Goal: Task Accomplishment & Management: Use online tool/utility

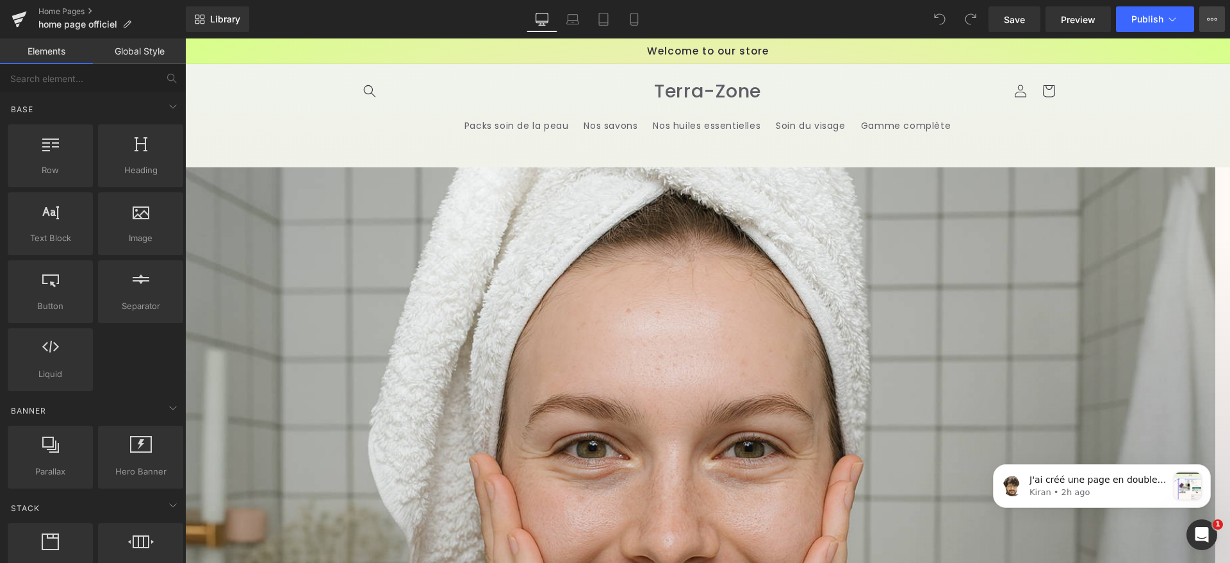
click at [1219, 18] on button "View Live Page View with current Template Save Template to Library Schedule Pub…" at bounding box center [1213, 19] width 26 height 26
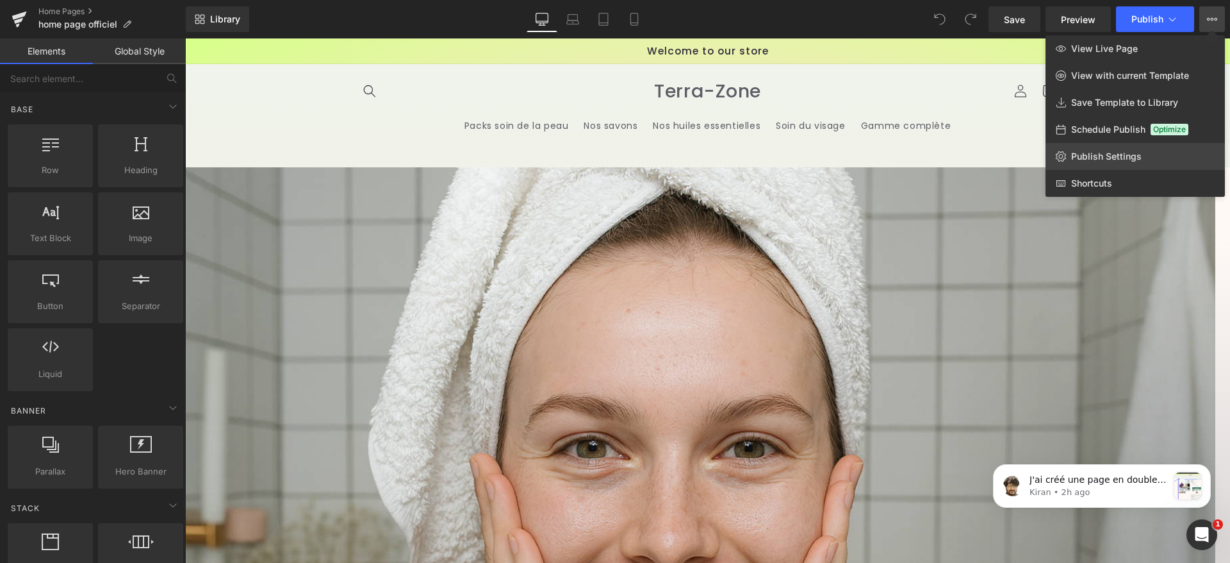
click at [1098, 160] on span "Publish Settings" at bounding box center [1106, 157] width 70 height 12
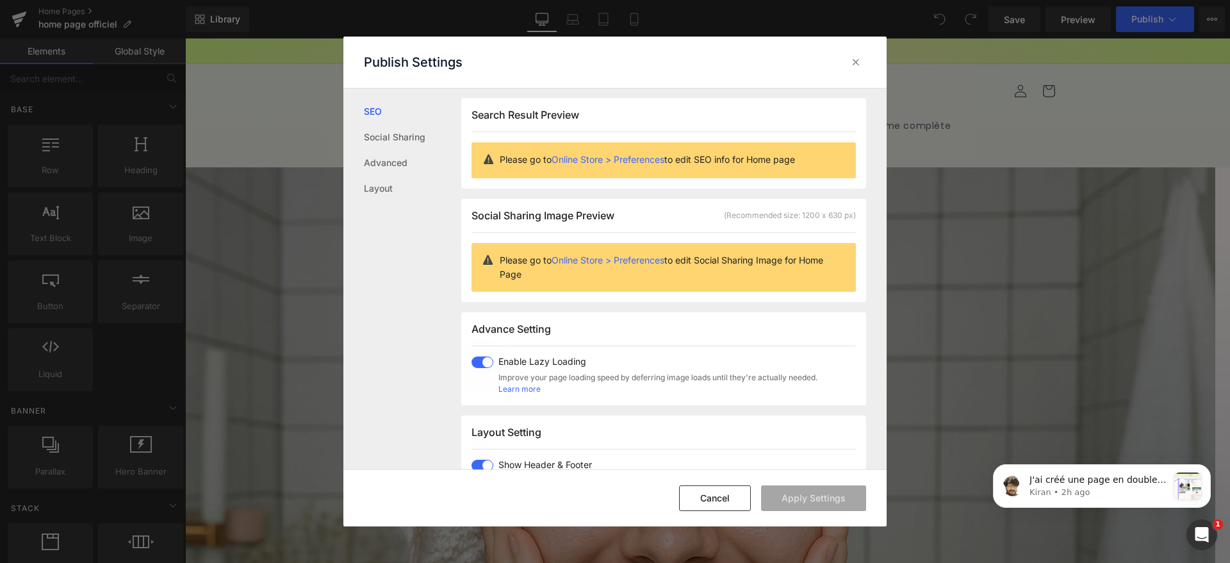
scroll to position [317, 0]
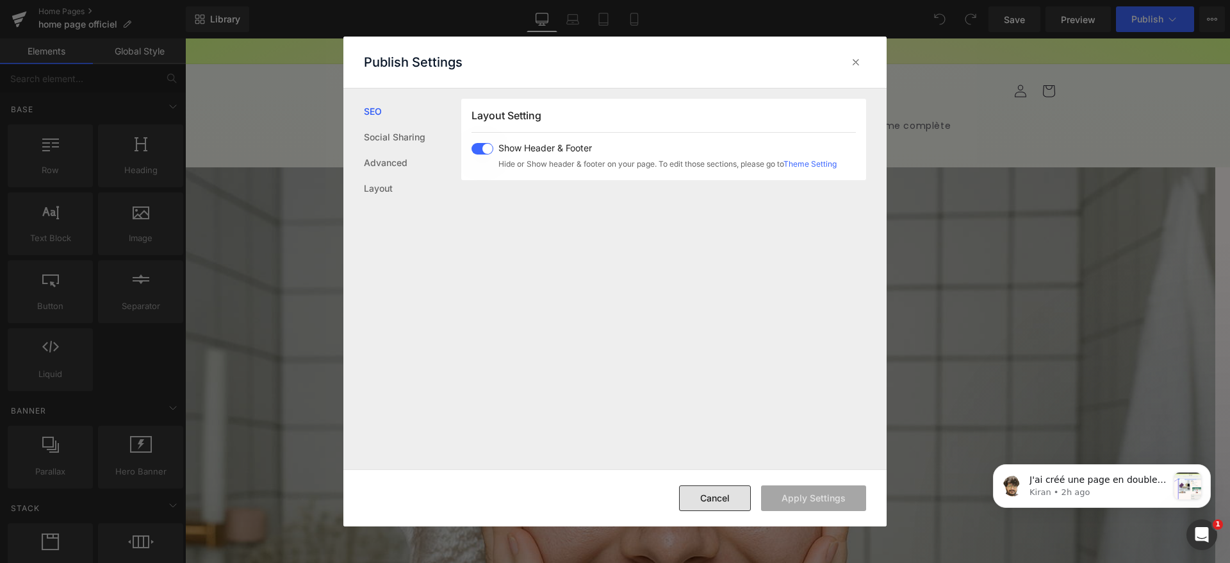
click at [729, 500] on button "Cancel" at bounding box center [715, 498] width 72 height 26
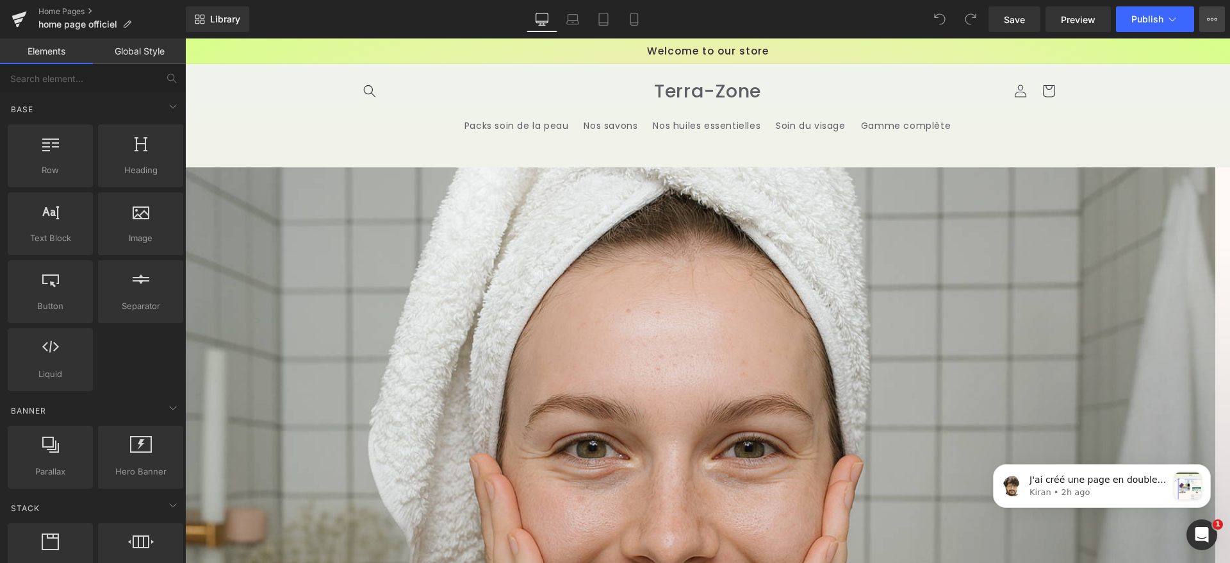
drag, startPoint x: 1207, startPoint y: 30, endPoint x: 1212, endPoint y: 22, distance: 8.9
click at [1209, 29] on button "View Live Page View with current Template Save Template to Library Schedule Pub…" at bounding box center [1213, 19] width 26 height 26
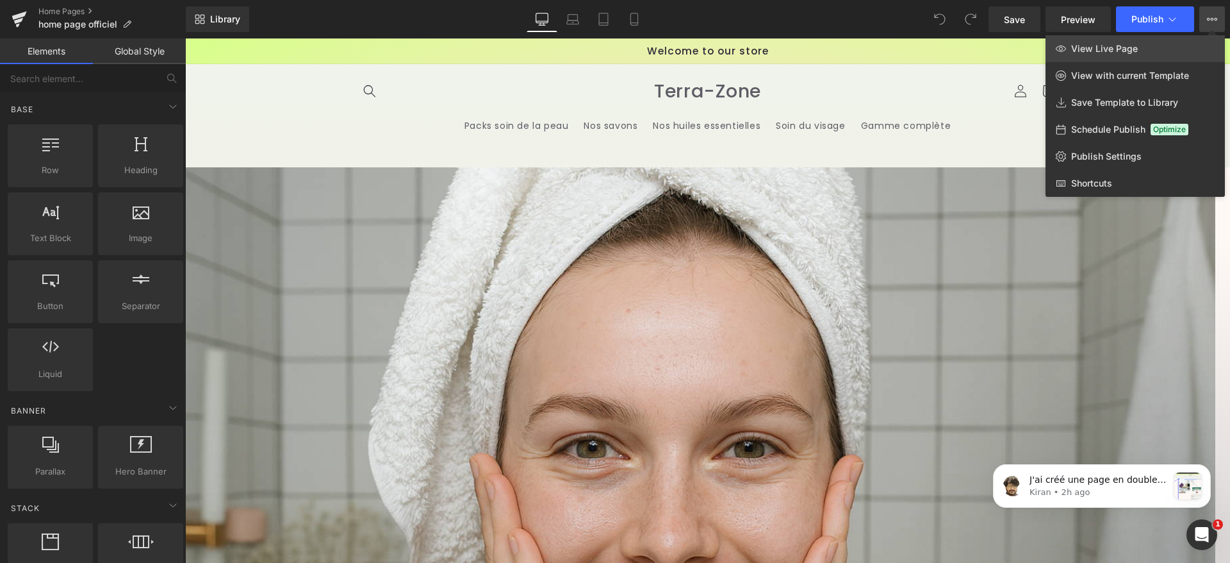
click at [1109, 53] on span "View Live Page" at bounding box center [1104, 49] width 67 height 12
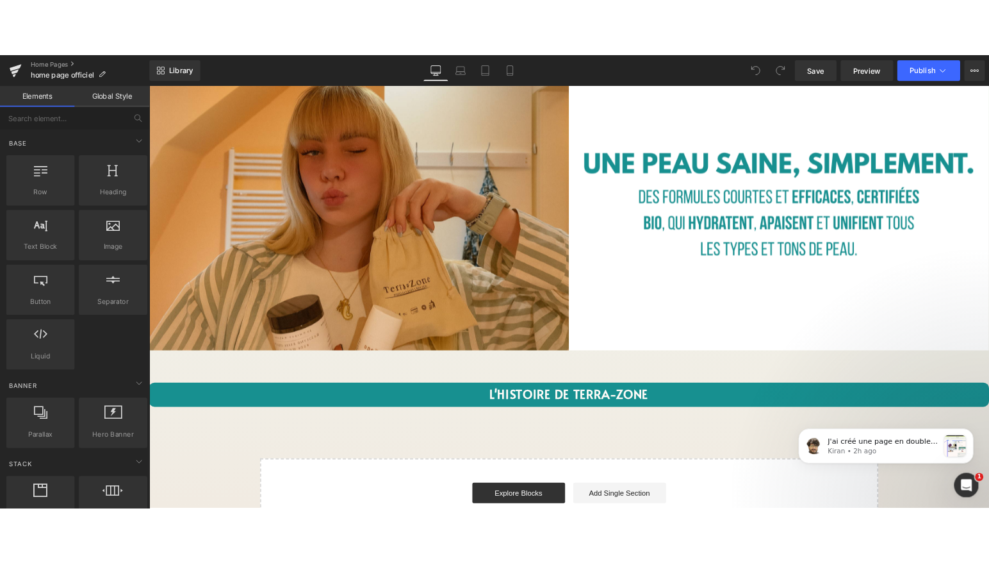
scroll to position [3379, 0]
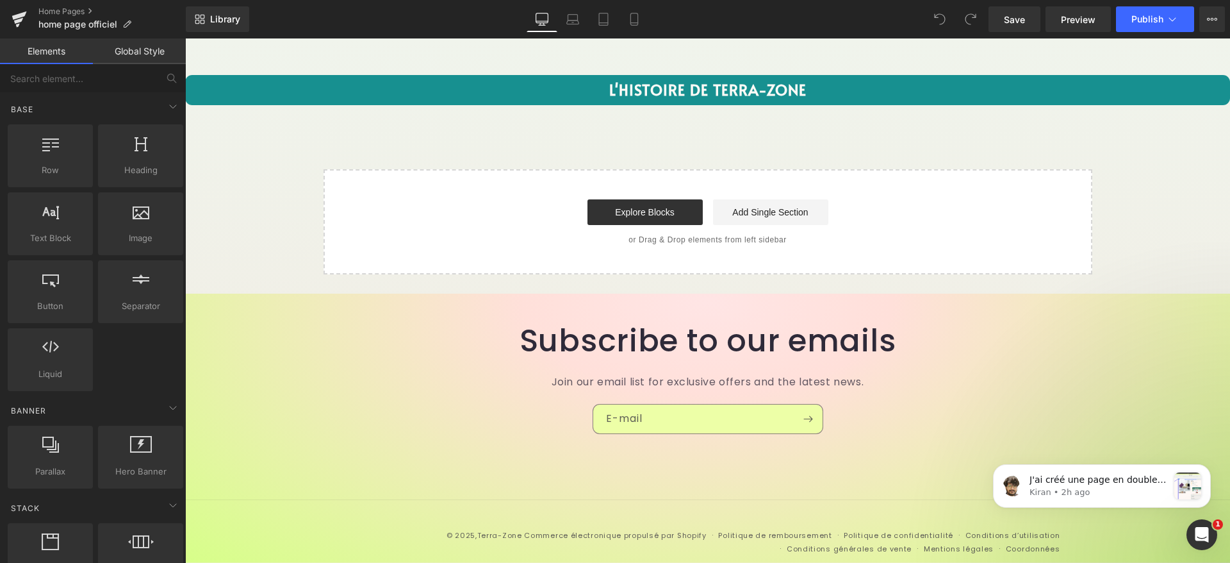
drag, startPoint x: 1090, startPoint y: 199, endPoint x: 886, endPoint y: 552, distance: 408.0
click at [886, 552] on footer "© 2025, Terra-Zone Commerce électronique propulsé par Shopify Politique de remb…" at bounding box center [707, 512] width 1045 height 147
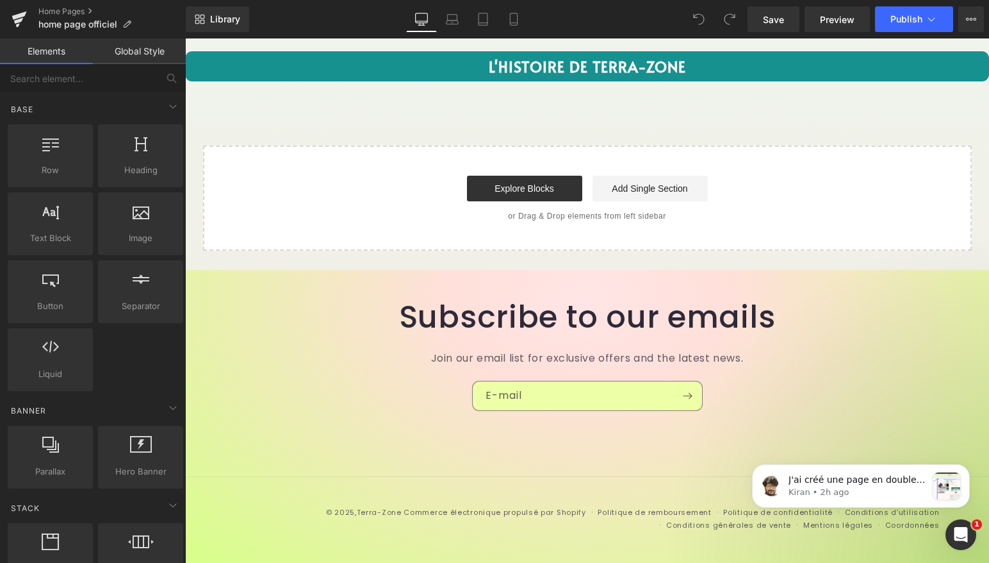
scroll to position [2851, 0]
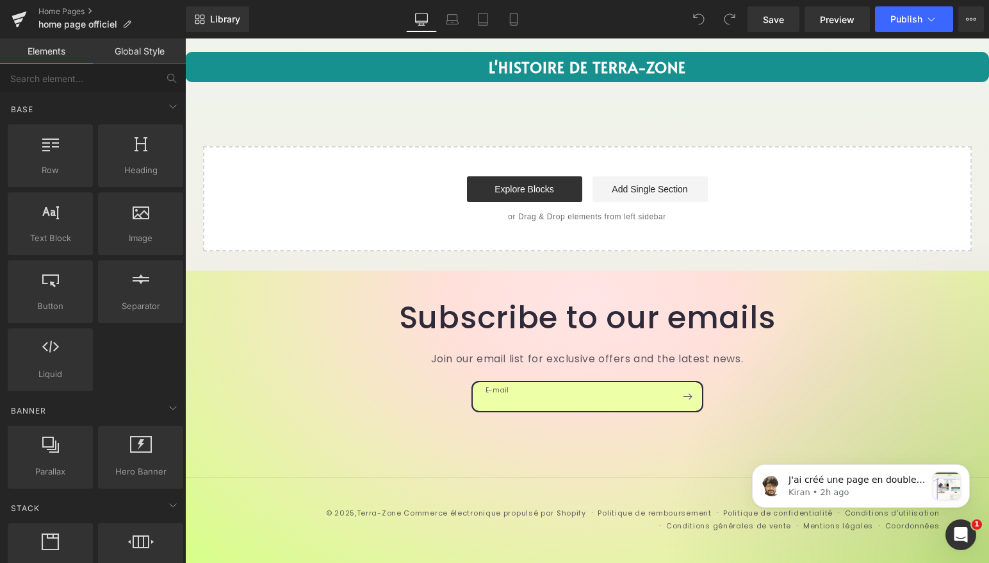
click at [570, 385] on input "E-mail" at bounding box center [587, 396] width 229 height 29
click at [388, 335] on h2 "Subscribe to our emails" at bounding box center [587, 318] width 689 height 38
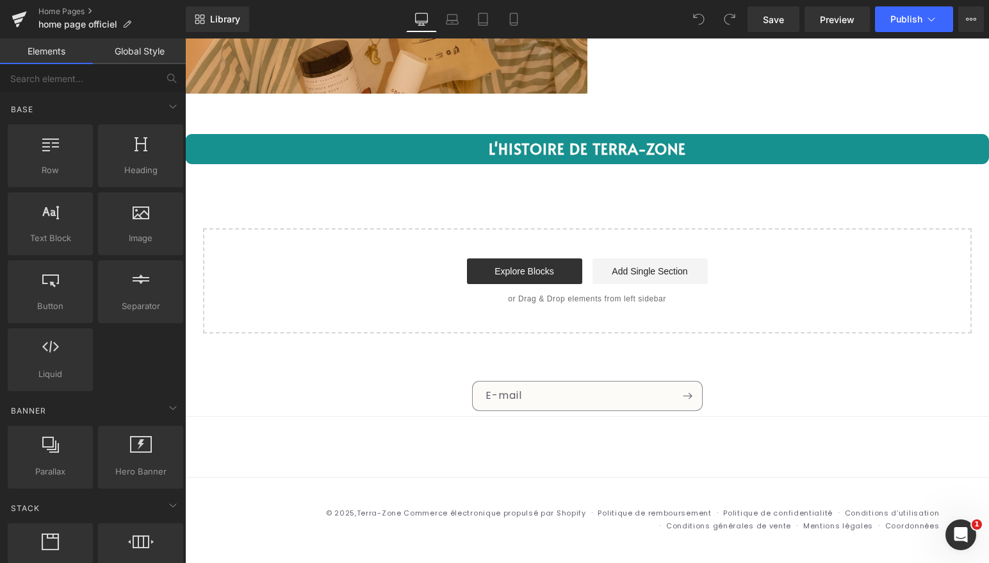
scroll to position [2648, 0]
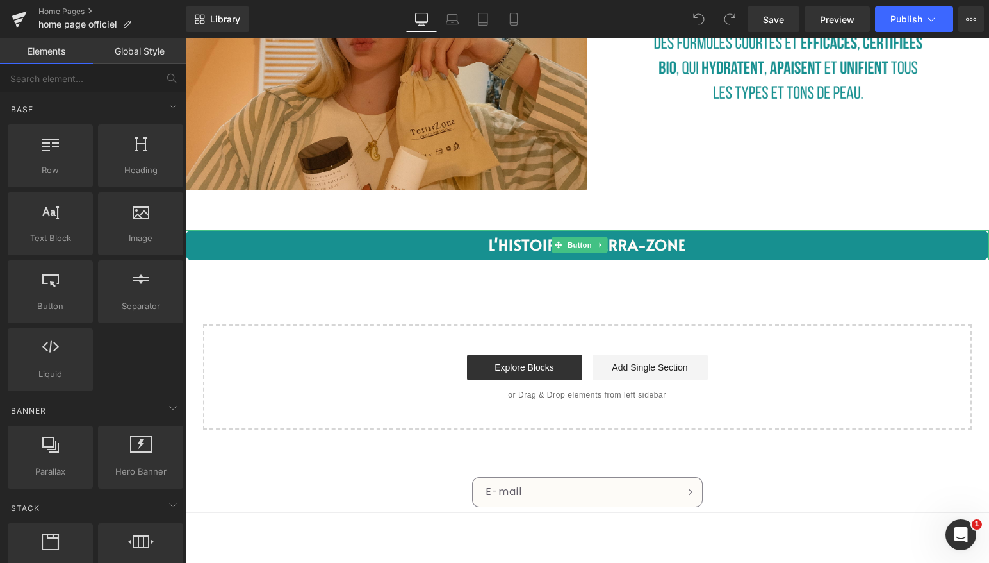
drag, startPoint x: 777, startPoint y: 256, endPoint x: 694, endPoint y: 293, distance: 91.2
click at [777, 256] on div "L'HISTOIRE DE TERRA-ZONE Button" at bounding box center [587, 245] width 804 height 30
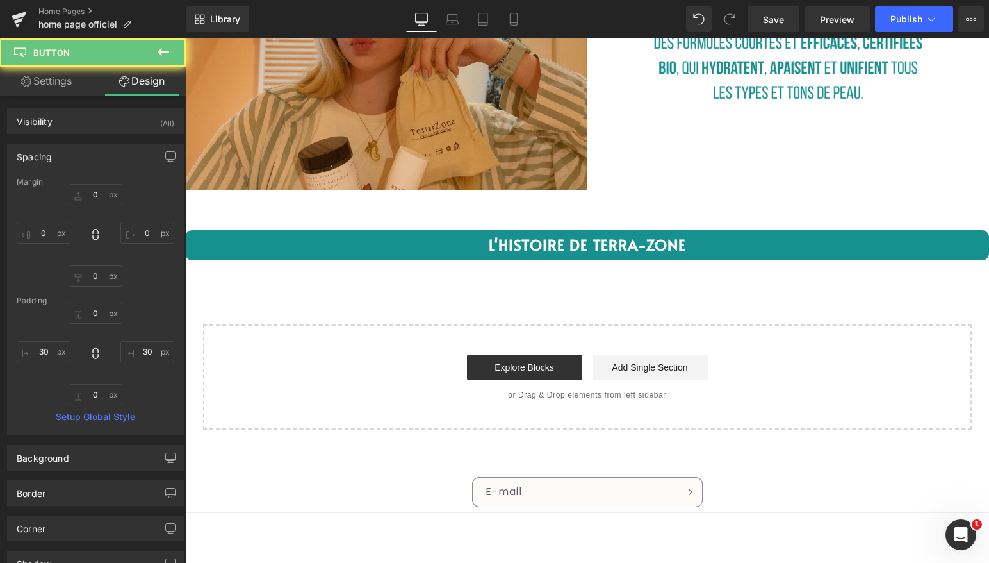
scroll to position [2744, 0]
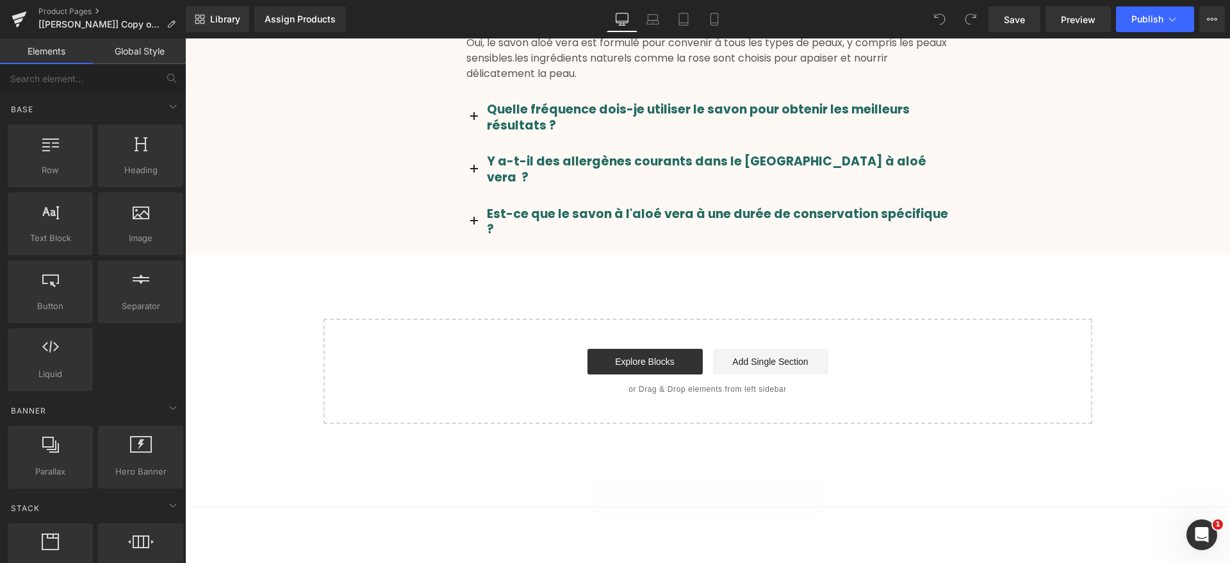
scroll to position [3101, 0]
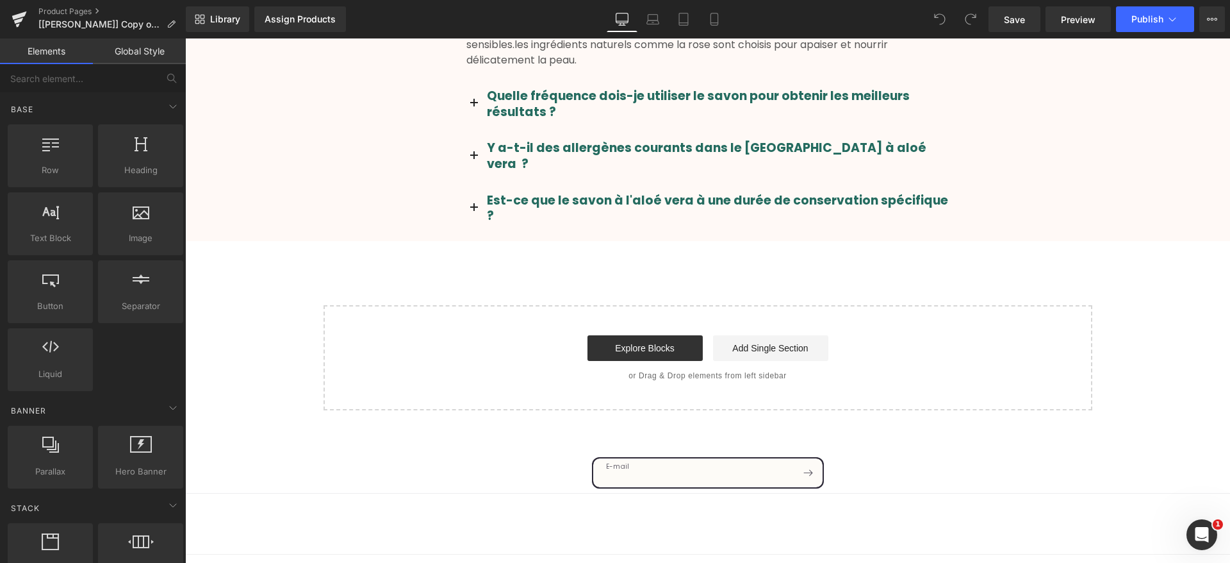
click at [763, 458] on input "E-mail" at bounding box center [707, 472] width 229 height 29
drag, startPoint x: 541, startPoint y: 358, endPoint x: 538, endPoint y: 369, distance: 12.0
click at [541, 429] on div "E-mail" at bounding box center [707, 460] width 1045 height 63
drag, startPoint x: 533, startPoint y: 385, endPoint x: 472, endPoint y: 395, distance: 62.3
click at [517, 458] on div "E-mail" at bounding box center [708, 473] width 930 height 30
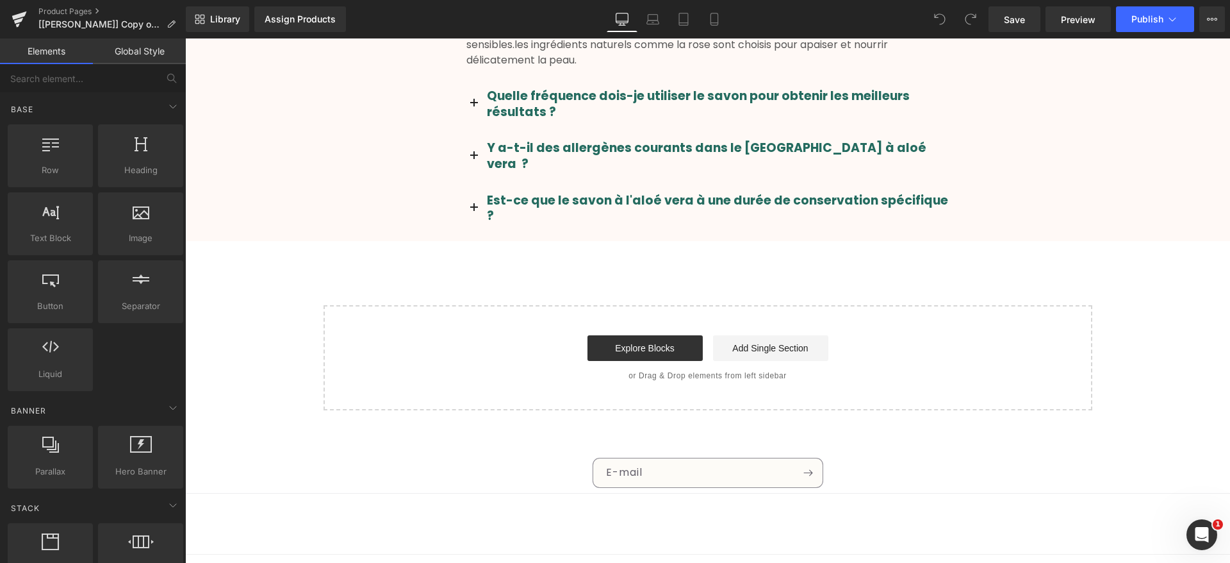
click at [466, 458] on div "E-mail" at bounding box center [708, 473] width 930 height 30
click at [80, 77] on input "text" at bounding box center [79, 78] width 158 height 28
type input "cust"
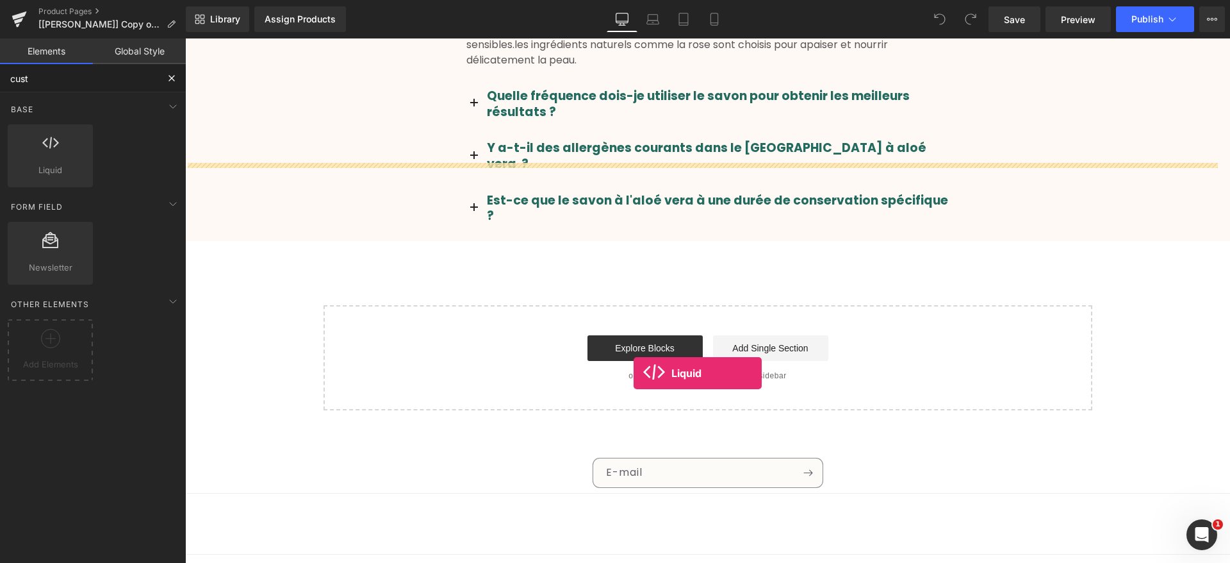
drag, startPoint x: 221, startPoint y: 177, endPoint x: 625, endPoint y: 330, distance: 431.8
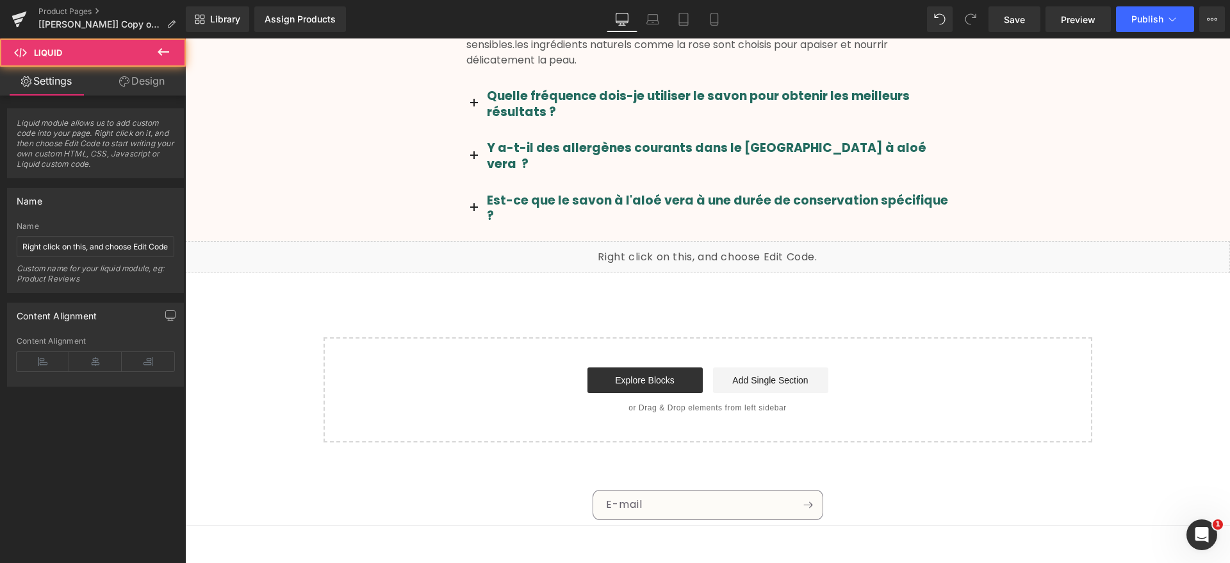
scroll to position [3105, 0]
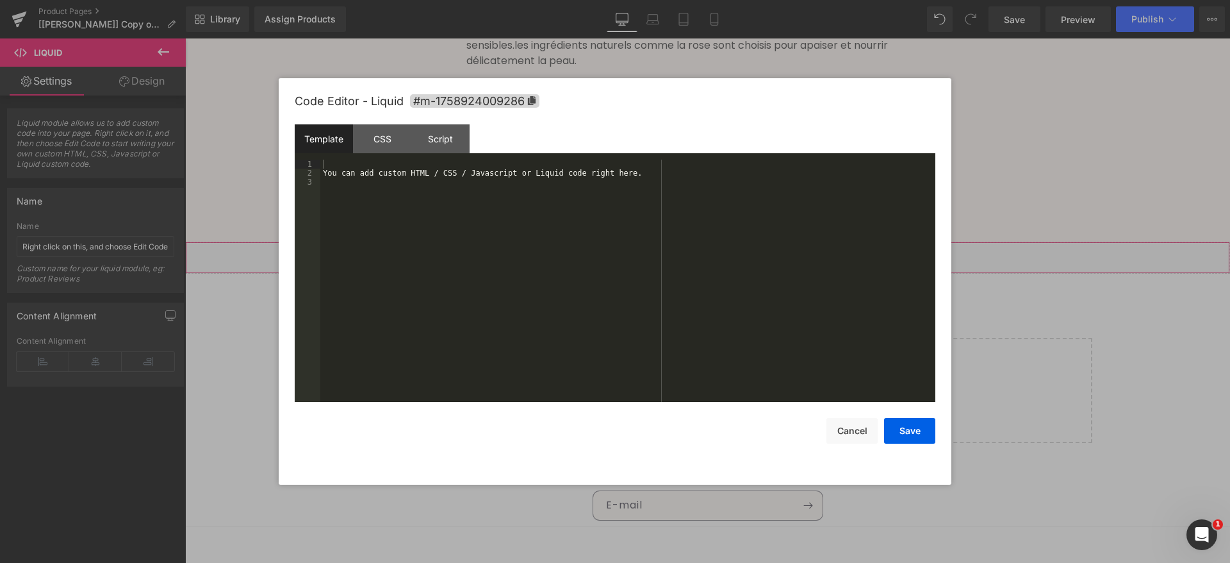
click at [694, 0] on div "Liquid You are previewing how the will restyle your page. You can not edit Elem…" at bounding box center [615, 0] width 1230 height 0
click at [511, 215] on div "You can add custom HTML / CSS / Javascript or Liquid code right here." at bounding box center [627, 290] width 615 height 260
drag, startPoint x: 625, startPoint y: 175, endPoint x: 566, endPoint y: 175, distance: 58.3
click at [566, 175] on div "< style > shopify-section shopify-section-group-footer-group section </ style >" at bounding box center [627, 290] width 615 height 260
click at [547, 169] on div "< style > shopify-section shopify-section-group-footer-group section </ style >" at bounding box center [627, 290] width 615 height 260
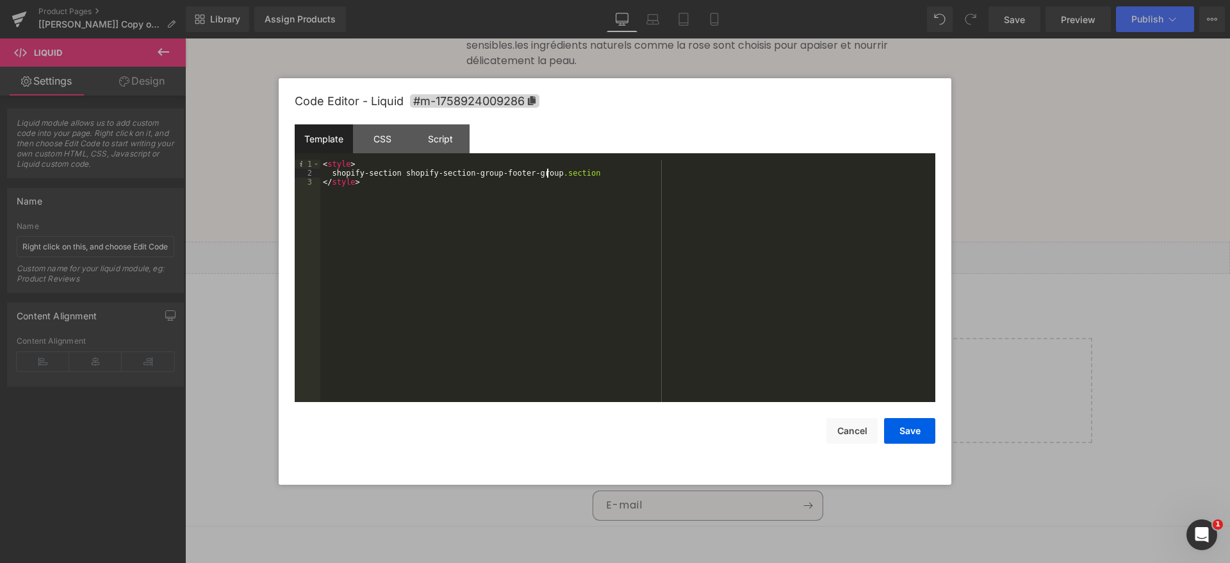
click at [400, 171] on div "< style > shopify-section shopify-section-group-footer-group .section </ style >" at bounding box center [627, 290] width 615 height 260
click at [330, 171] on div "< style > shopify-section .shopify-section-group-footer-group.section </ style >" at bounding box center [627, 290] width 615 height 260
click at [606, 171] on div "< style > .shopify-section.shopify-section-group-footer-group.section </ style >" at bounding box center [627, 290] width 615 height 260
drag, startPoint x: 582, startPoint y: 172, endPoint x: 331, endPoint y: 171, distance: 250.5
click at [331, 171] on div "< style > .shopify-section.shopify-section-group-footer-group.section { } </ st…" at bounding box center [627, 290] width 615 height 260
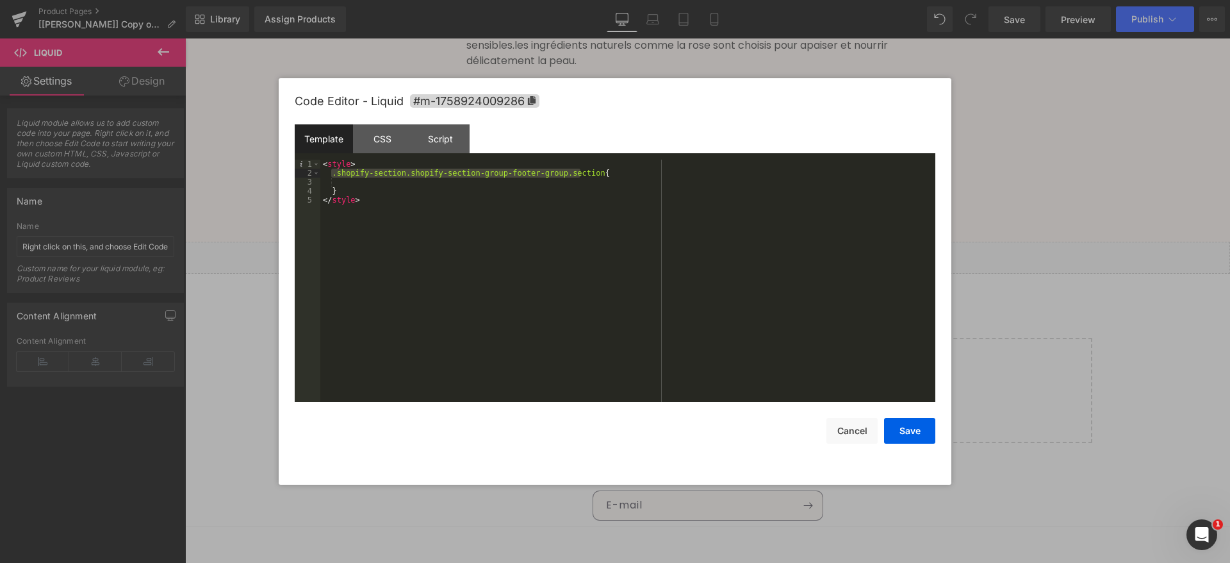
click at [592, 150] on div "Template CSS Script Data" at bounding box center [615, 141] width 641 height 35
click at [594, 172] on div "< style > .shopify-section.shopify-section-group-footer-group.section { } </ st…" at bounding box center [627, 290] width 615 height 260
drag, startPoint x: 399, startPoint y: 170, endPoint x: 331, endPoint y: 175, distance: 68.7
click at [331, 175] on div "< style > .shopify-section.shopify-section-group-footer-group.section { } </ st…" at bounding box center [627, 290] width 615 height 260
drag, startPoint x: 513, startPoint y: 171, endPoint x: 484, endPoint y: 172, distance: 29.5
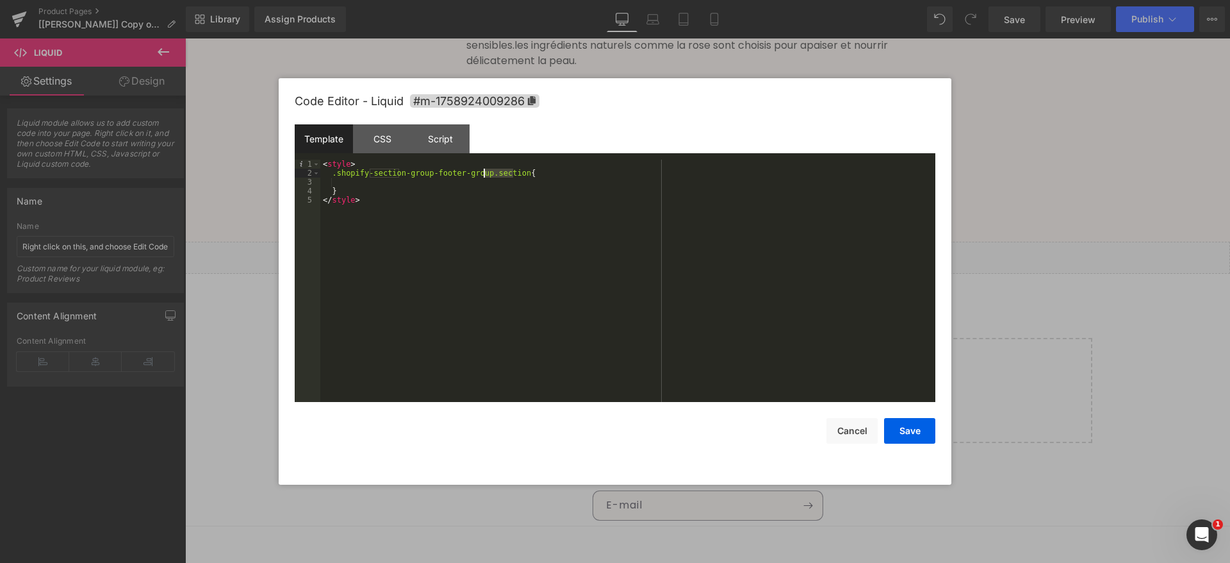
click at [484, 172] on div "< style > .shopify-section-group-footer-group.section { } </ style >" at bounding box center [627, 290] width 615 height 260
drag, startPoint x: 331, startPoint y: 171, endPoint x: 481, endPoint y: 175, distance: 149.4
click at [481, 175] on div "< style > .shopify-section-group-footer-group { } </ style >" at bounding box center [627, 290] width 615 height 260
click at [447, 185] on div "< style > .shopify-section-group-footer-group { } </ style >" at bounding box center [627, 290] width 615 height 260
click at [916, 427] on button "Save" at bounding box center [909, 431] width 51 height 26
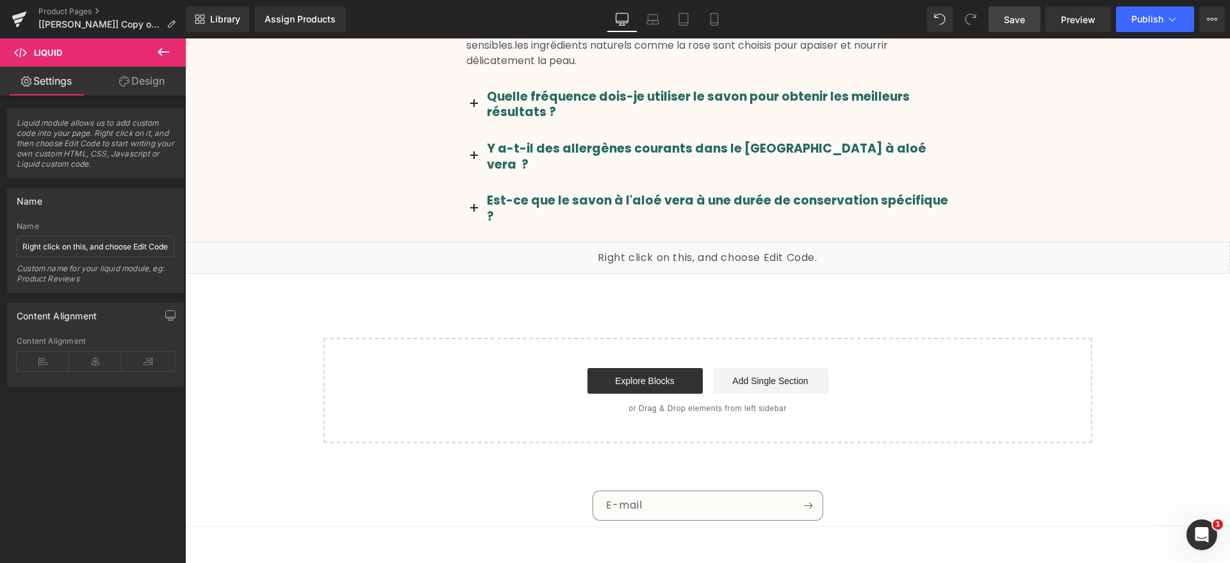
click at [1021, 17] on span "Save" at bounding box center [1014, 19] width 21 height 13
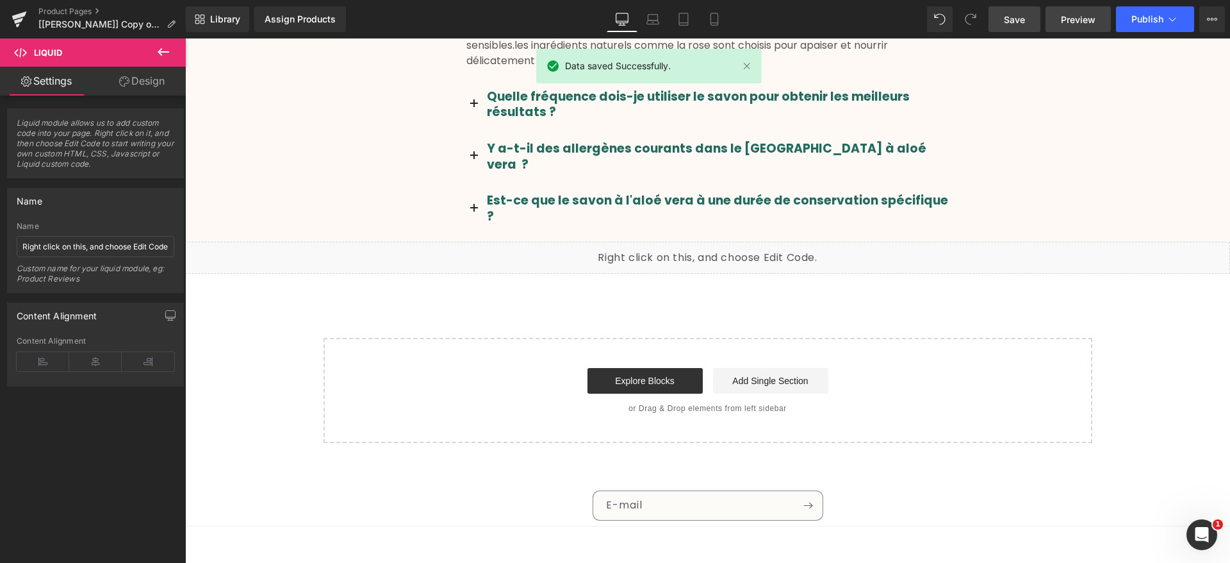
click at [1085, 30] on link "Preview" at bounding box center [1078, 19] width 65 height 26
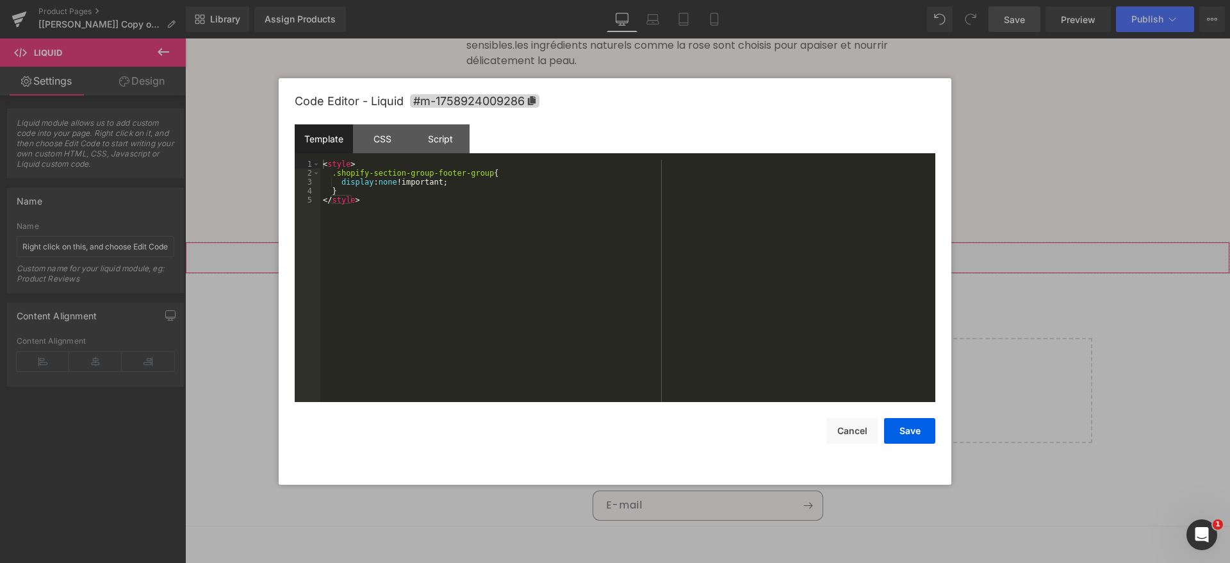
click at [693, 0] on div "Liquid You are previewing how the will restyle your page. You can not edit Elem…" at bounding box center [615, 0] width 1230 height 0
click at [469, 270] on div "< style > .shopify-section-group-footer-group { display : none !important; } </…" at bounding box center [627, 290] width 615 height 260
